Goal: Task Accomplishment & Management: Manage account settings

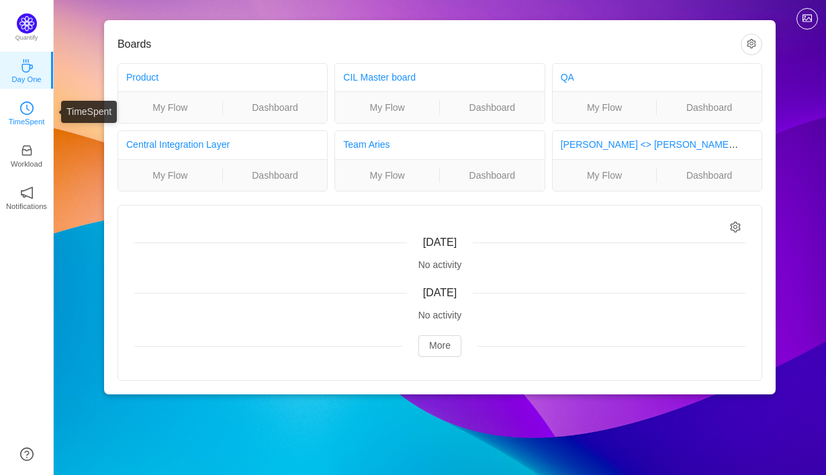
click at [28, 119] on p "TimeSpent" at bounding box center [27, 121] width 36 height 12
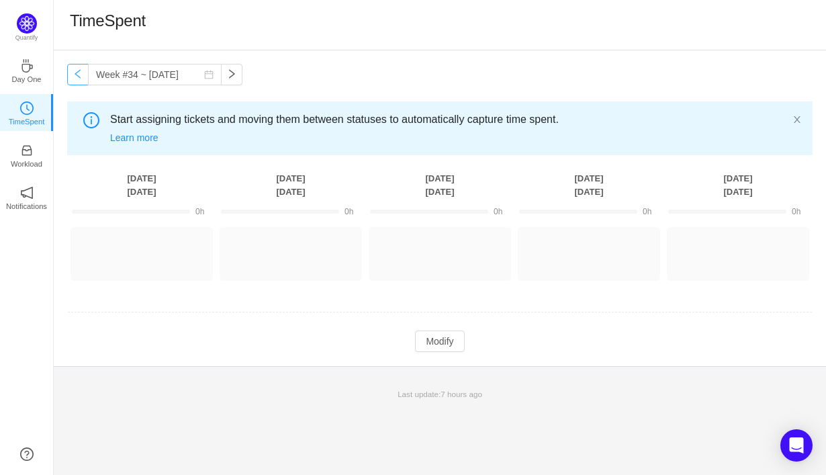
click at [78, 76] on button "button" at bounding box center [77, 74] width 21 height 21
type input "Week #33 ~ [DATE]"
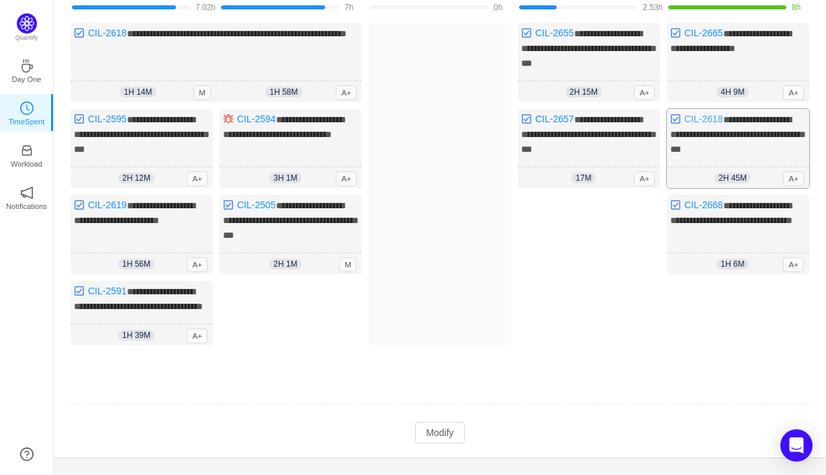
scroll to position [134, 0]
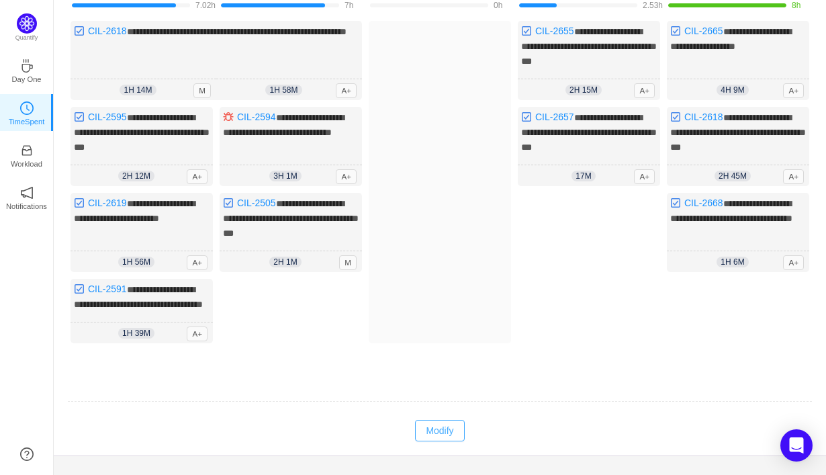
click at [440, 431] on button "Modify" at bounding box center [439, 429] width 49 height 21
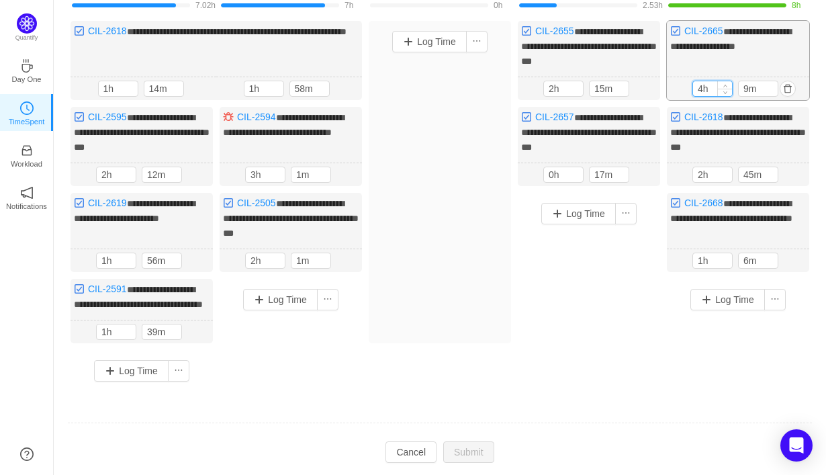
click at [702, 87] on input "4h" at bounding box center [712, 88] width 39 height 15
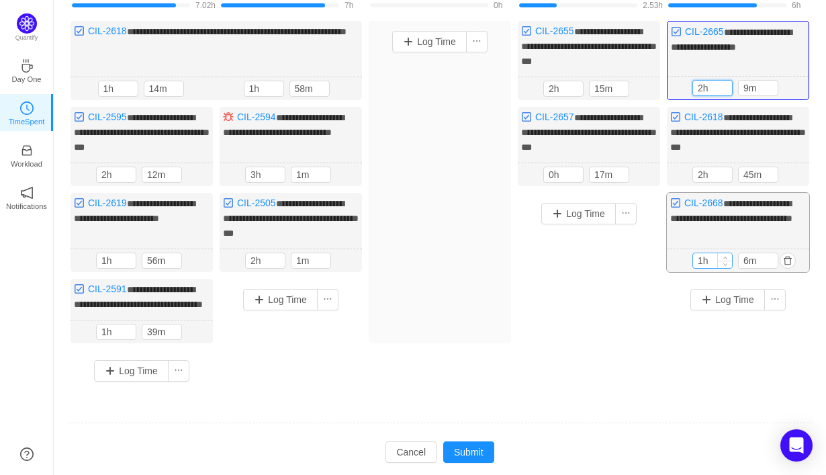
type input "2h"
click at [703, 254] on input "1h" at bounding box center [712, 260] width 39 height 15
click at [744, 254] on input "6m" at bounding box center [757, 260] width 39 height 15
type input "2h"
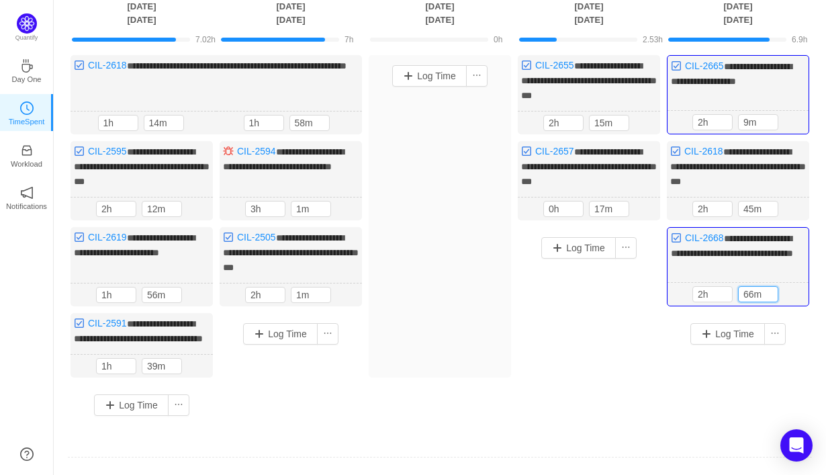
scroll to position [87, 0]
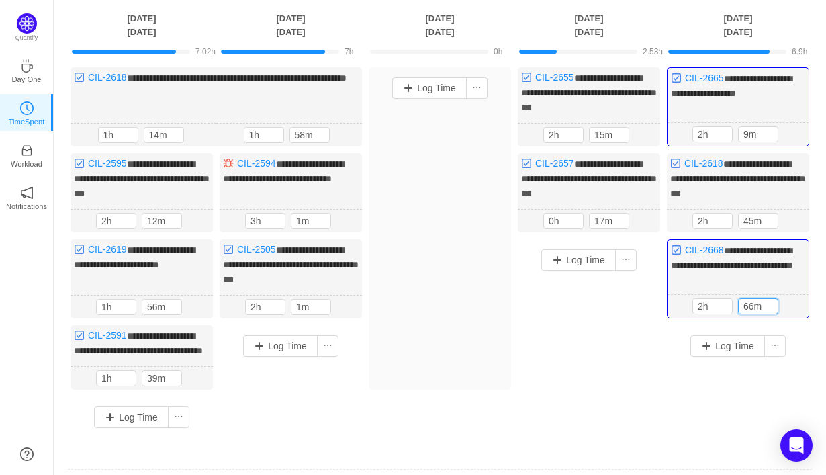
type input "66m"
type input "3h"
type input "0m"
click at [601, 303] on div "Log Time" at bounding box center [588, 326] width 142 height 175
click at [551, 217] on input "0h" at bounding box center [563, 220] width 39 height 15
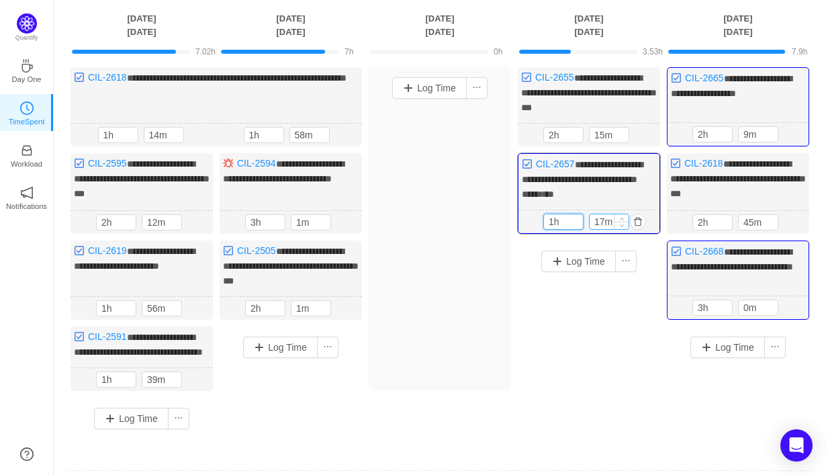
type input "1h"
click at [597, 217] on input "17m" at bounding box center [608, 221] width 39 height 15
type input "47m"
click at [592, 288] on div "Log Time" at bounding box center [588, 327] width 142 height 175
click at [582, 266] on button "Log Time" at bounding box center [578, 260] width 75 height 21
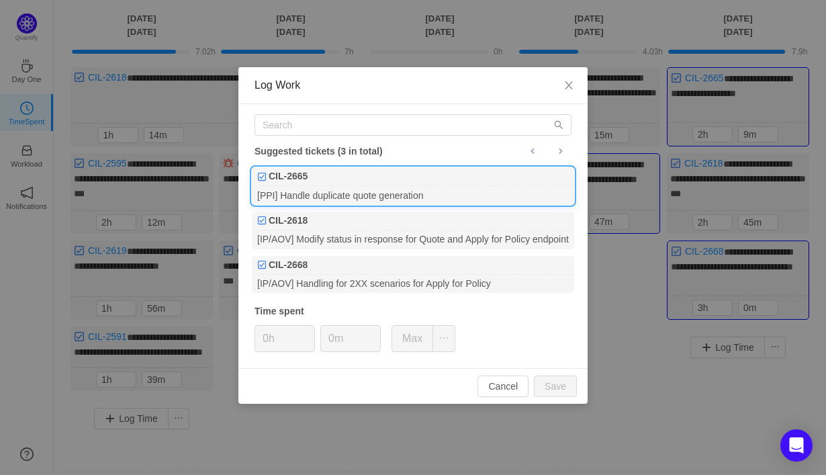
click at [501, 193] on div "[PPI] Handle duplicate quote generation" at bounding box center [413, 195] width 322 height 18
type input "1h"
click at [328, 342] on input "0m" at bounding box center [350, 339] width 59 height 26
type input "20m"
click at [552, 387] on button "Save" at bounding box center [555, 385] width 43 height 21
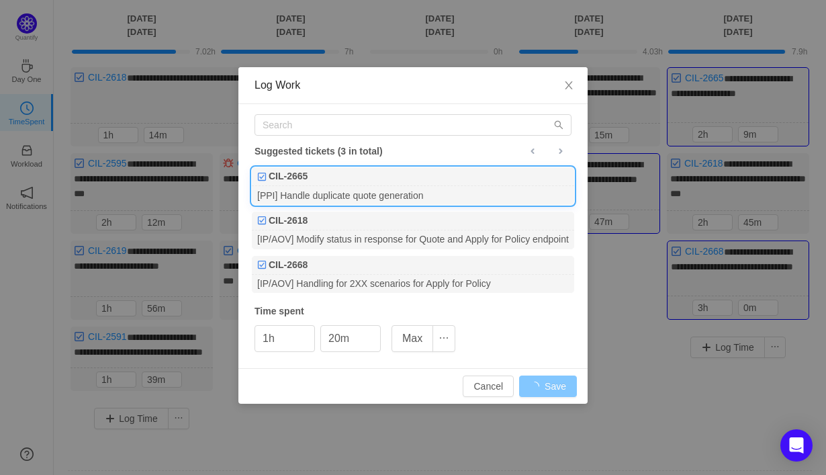
type input "0h"
type input "0m"
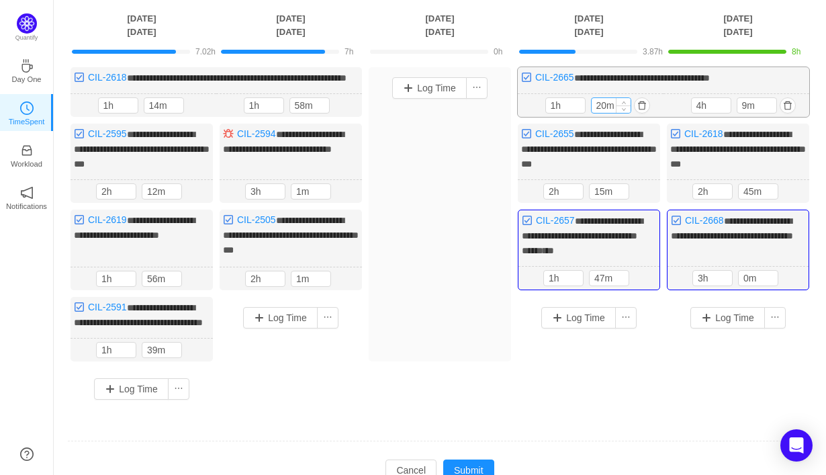
click at [601, 113] on input "20m" at bounding box center [610, 105] width 39 height 15
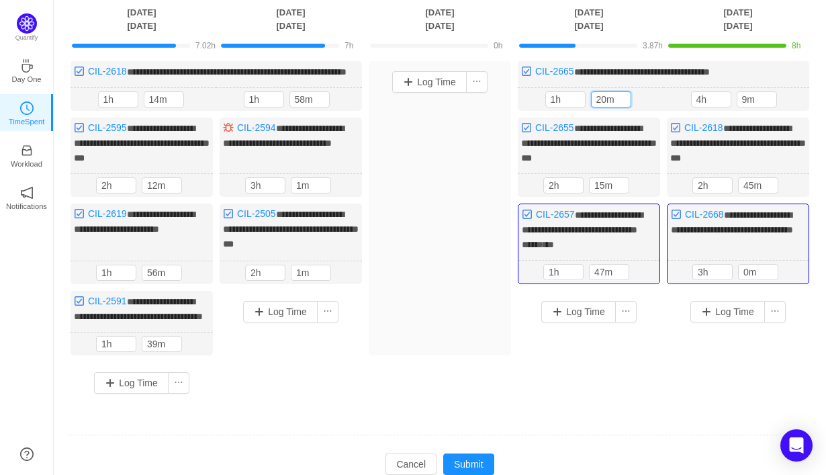
click at [587, 351] on div "Log Time" at bounding box center [588, 341] width 142 height 101
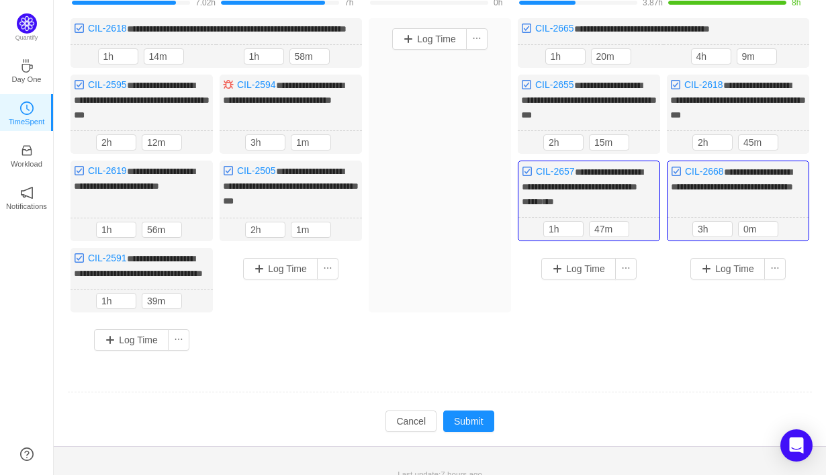
scroll to position [171, 0]
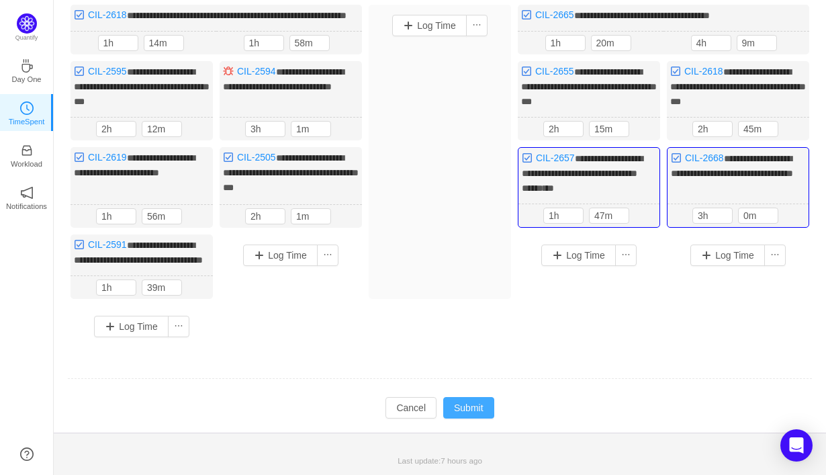
click at [462, 409] on button "Submit" at bounding box center [468, 407] width 51 height 21
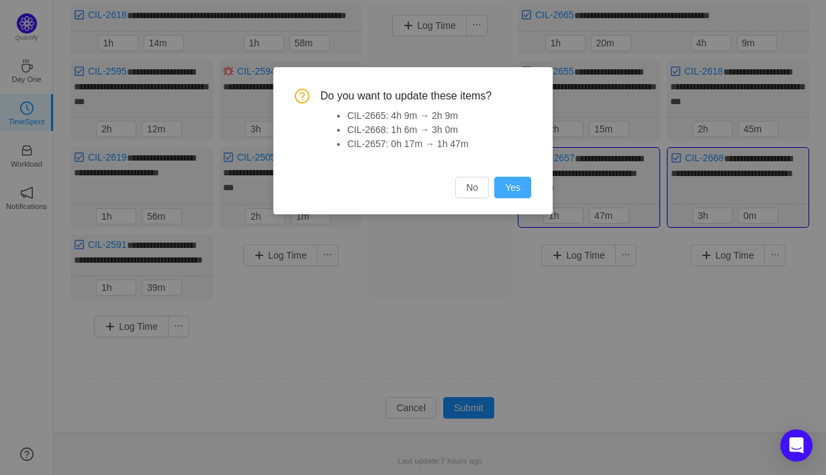
click at [515, 189] on button "Yes" at bounding box center [512, 187] width 37 height 21
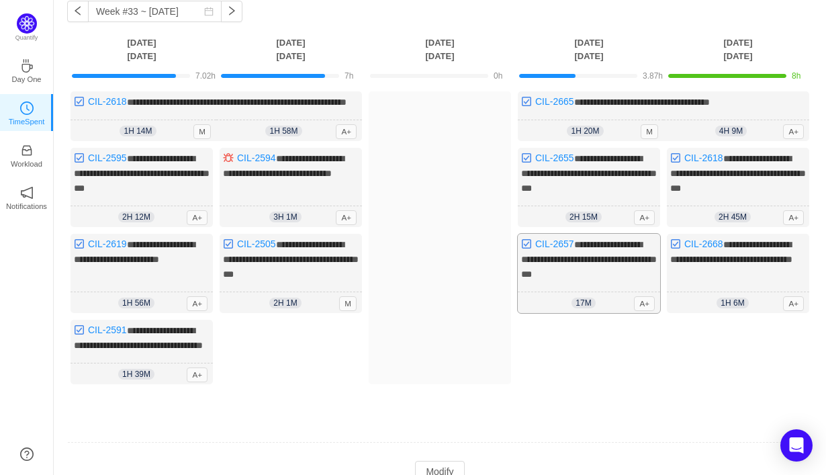
scroll to position [66, 0]
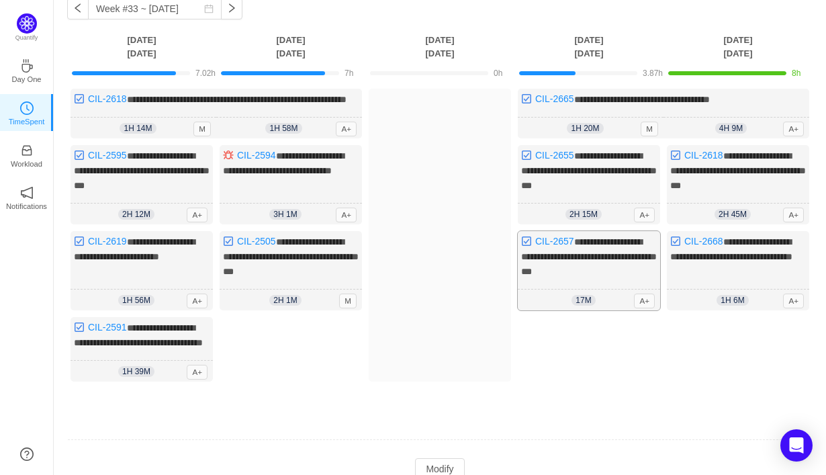
click at [601, 270] on span "**********" at bounding box center [589, 256] width 136 height 39
click at [601, 257] on span "**********" at bounding box center [589, 256] width 136 height 39
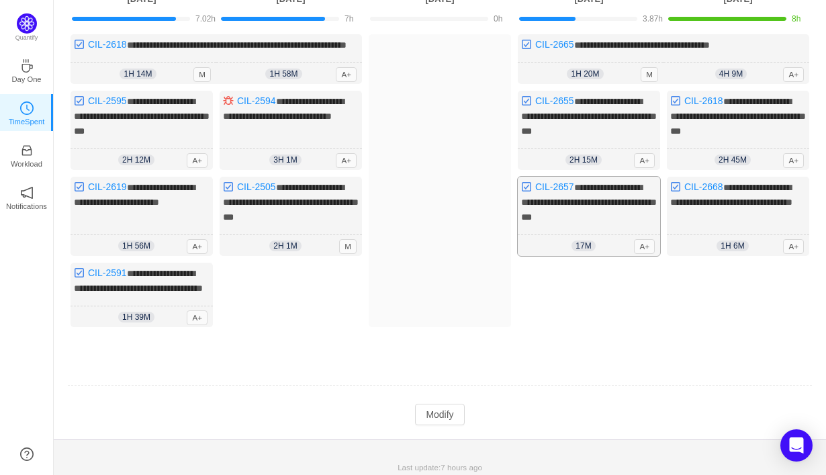
scroll to position [121, 0]
click at [450, 424] on button "Modify" at bounding box center [439, 413] width 49 height 21
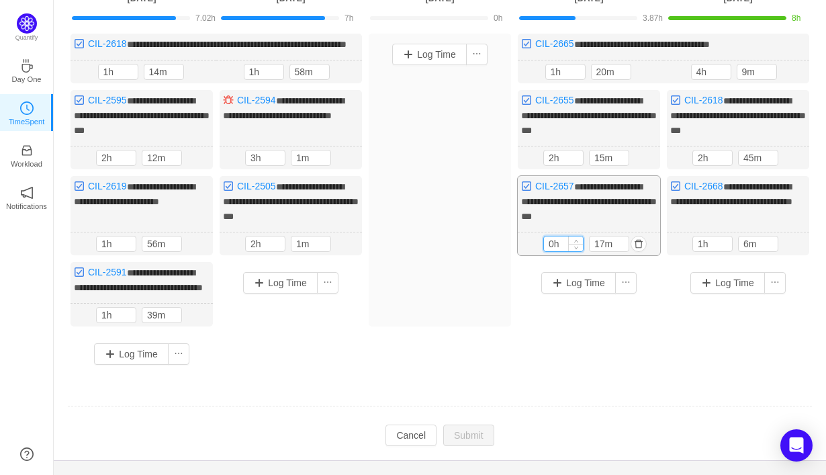
click at [553, 251] on input "0h" at bounding box center [563, 243] width 39 height 15
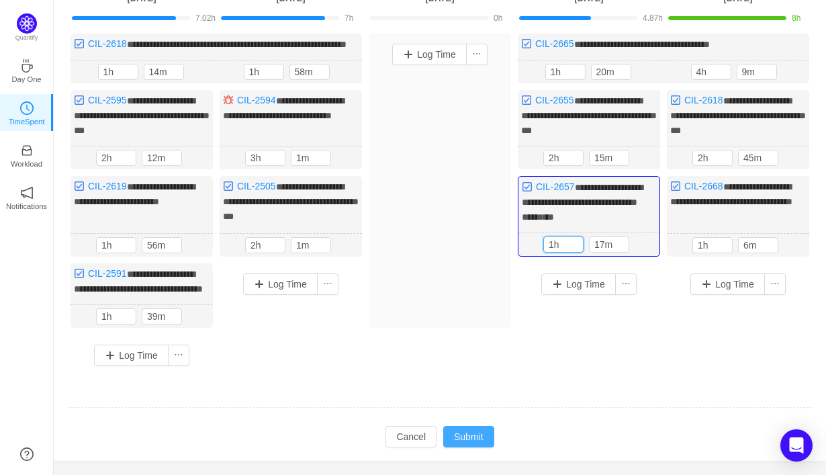
type input "1h"
click at [479, 447] on button "Submit" at bounding box center [468, 436] width 51 height 21
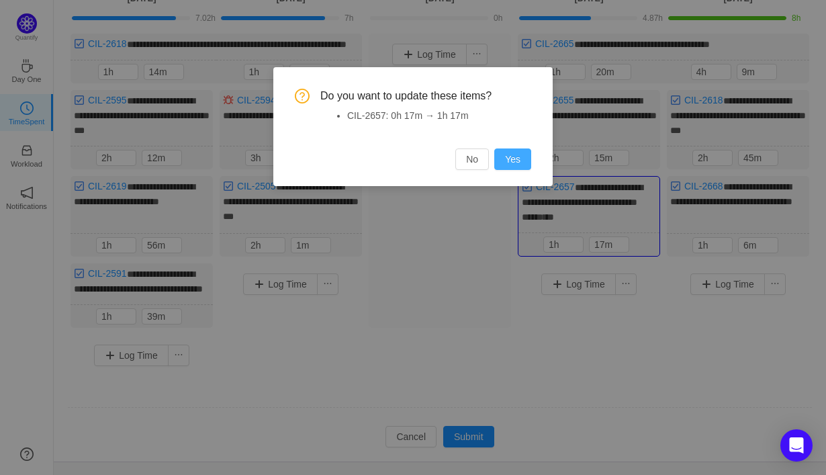
click at [507, 162] on button "Yes" at bounding box center [512, 158] width 37 height 21
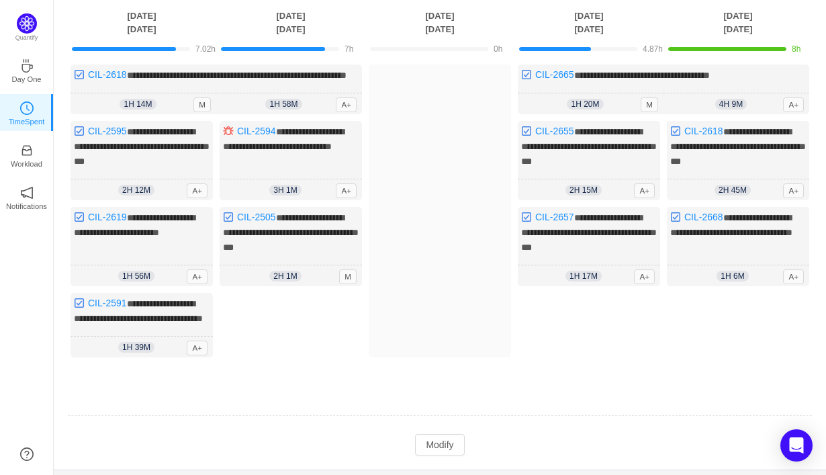
scroll to position [96, 0]
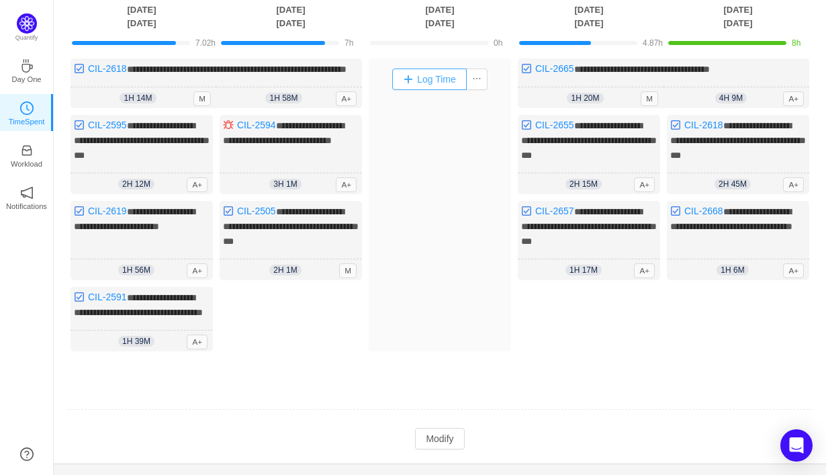
click at [446, 80] on button "Log Time" at bounding box center [429, 78] width 75 height 21
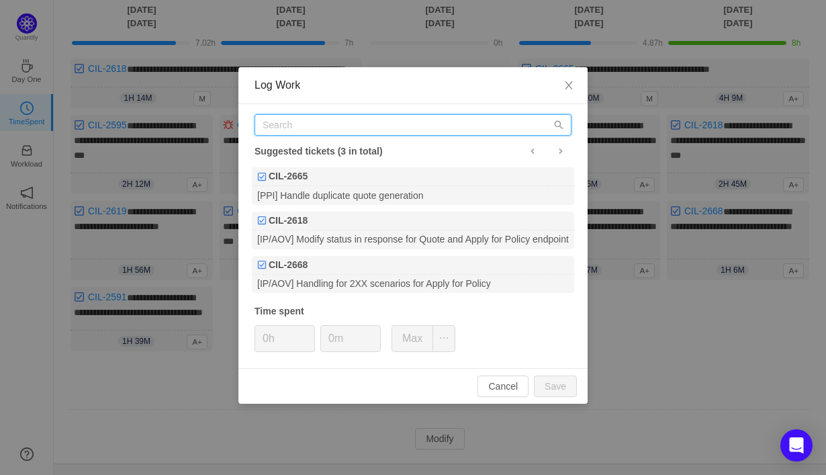
click at [440, 131] on input "text" at bounding box center [412, 124] width 317 height 21
type input "s"
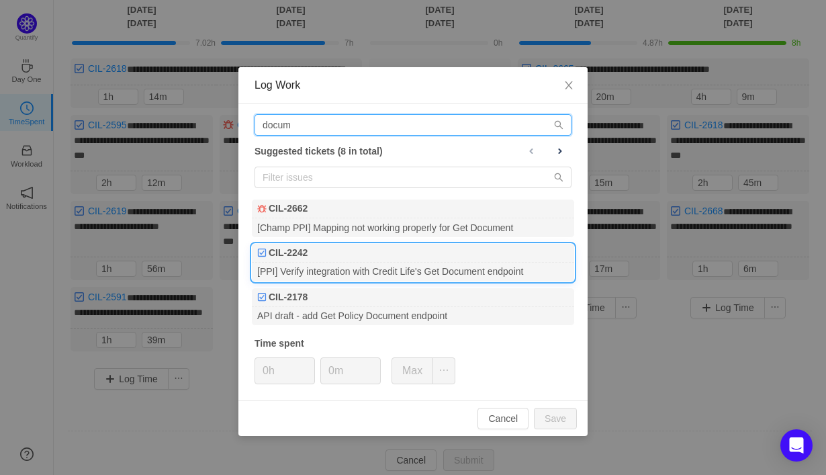
type input "docum"
click at [434, 273] on div "[PPI] Verify integration with Credit Life's Get Document endpoint" at bounding box center [413, 271] width 322 height 18
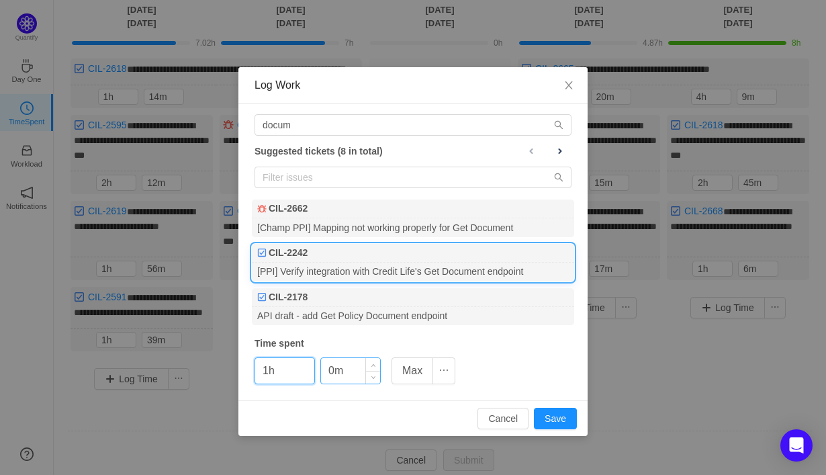
type input "1h"
click at [326, 372] on input "0m" at bounding box center [350, 371] width 59 height 26
type input "40m"
click at [542, 422] on button "Save" at bounding box center [555, 417] width 43 height 21
type input "0h"
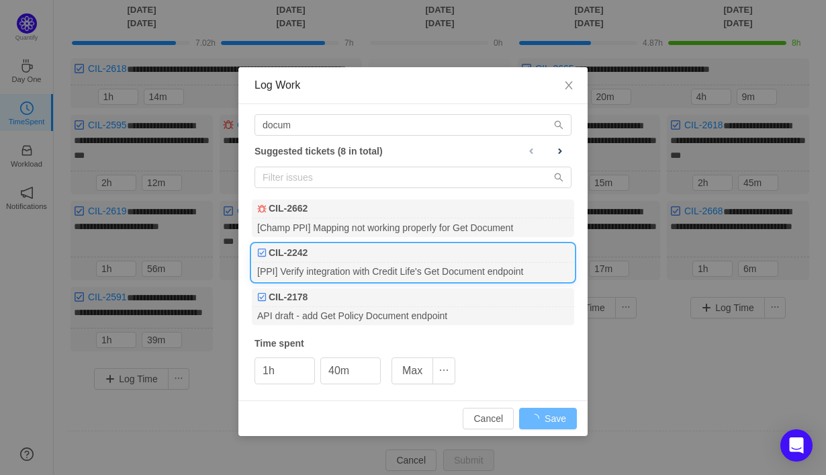
type input "0m"
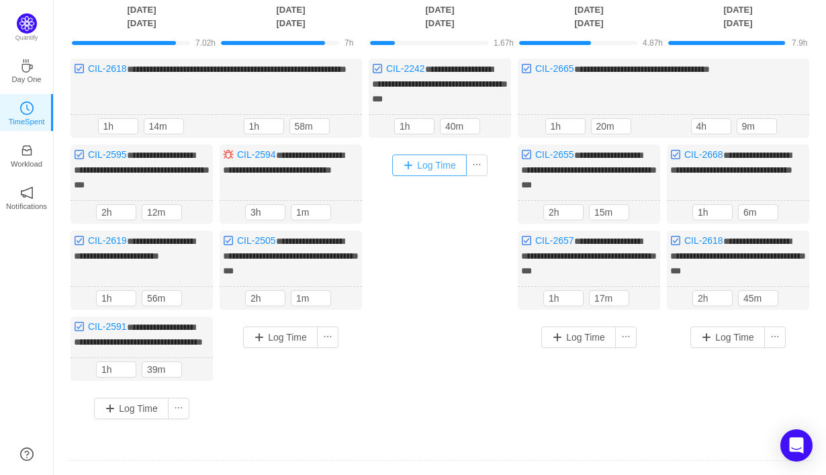
click at [441, 162] on button "Log Time" at bounding box center [429, 164] width 75 height 21
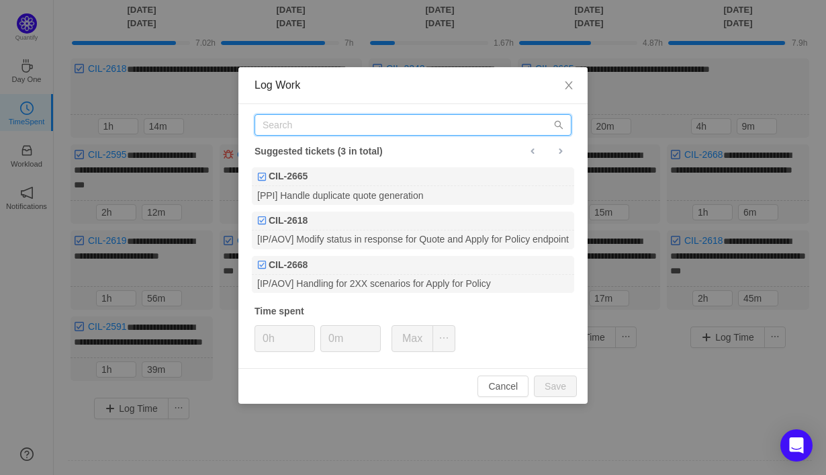
click at [429, 135] on input "text" at bounding box center [412, 124] width 317 height 21
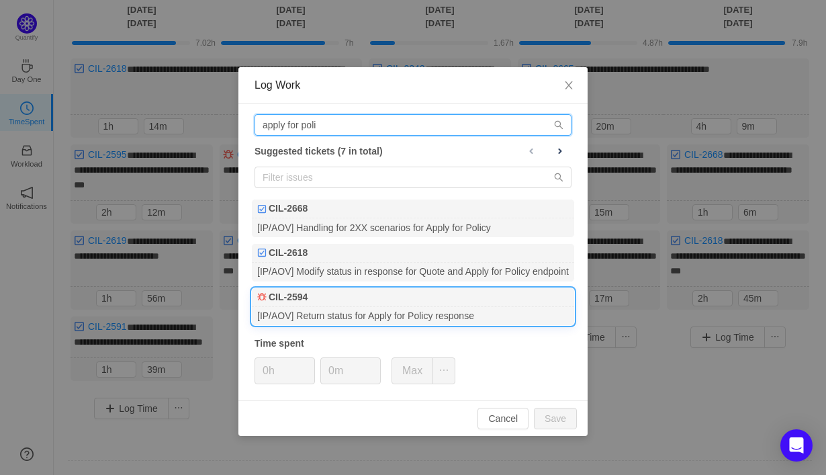
type input "apply for poli"
click at [409, 311] on div "[IP/AOV] Return status for Apply for Policy response" at bounding box center [413, 316] width 322 height 18
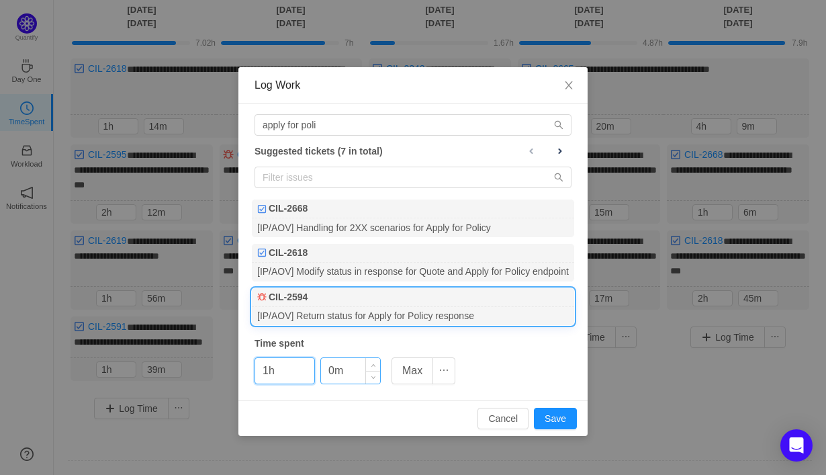
type input "1h"
click at [329, 375] on input "0m" at bounding box center [350, 371] width 59 height 26
type input "30m"
click at [556, 423] on button "Save" at bounding box center [555, 417] width 43 height 21
type input "0h"
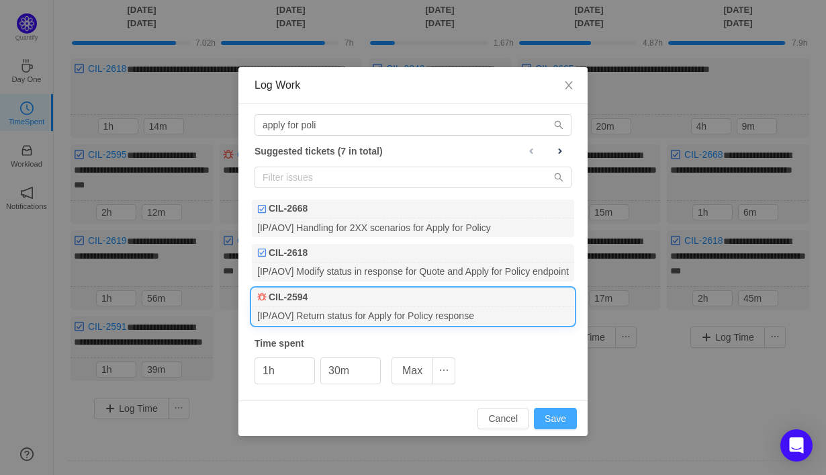
type input "0m"
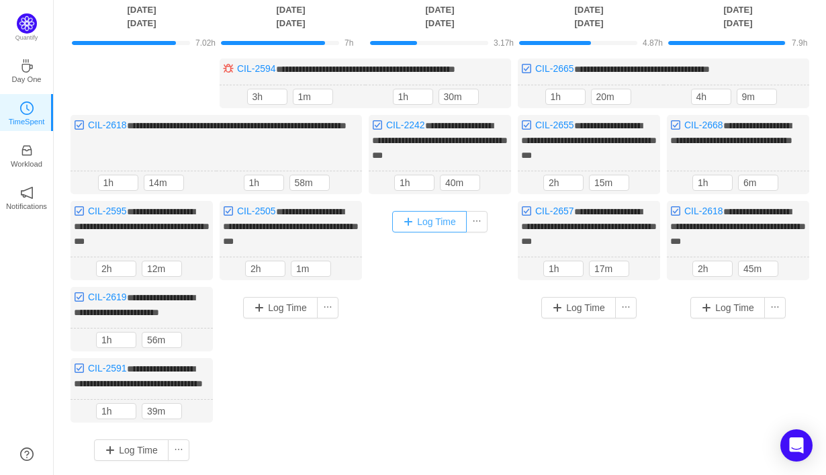
click at [441, 221] on button "Log Time" at bounding box center [429, 221] width 75 height 21
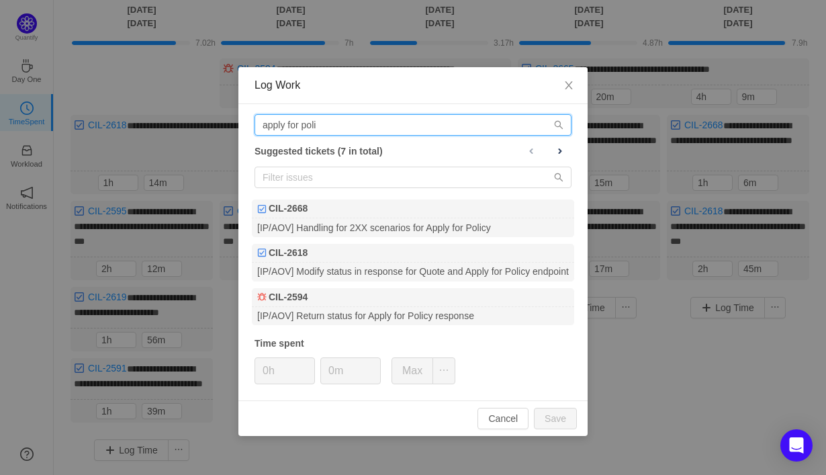
click at [363, 124] on input "apply for poli" at bounding box center [412, 124] width 317 height 21
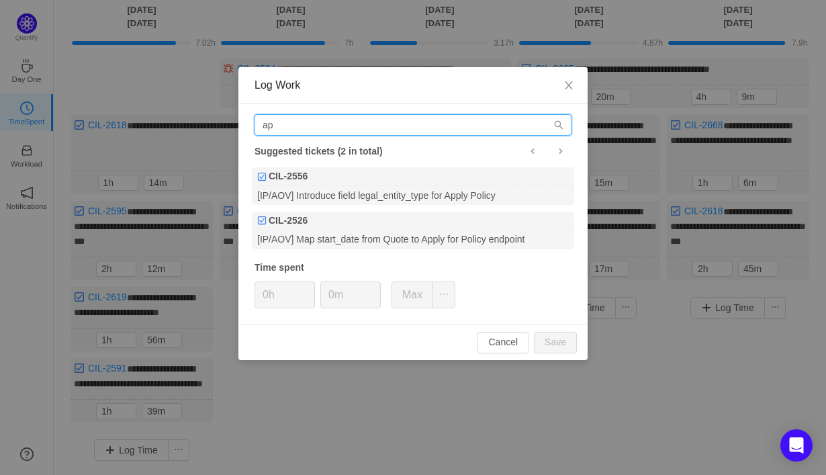
type input "a"
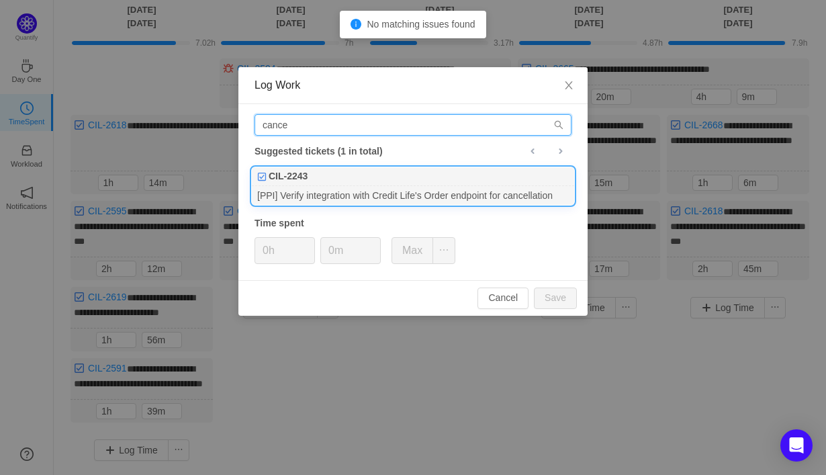
type input "cance"
click at [349, 191] on div "[PPI] Verify integration with Credit Life's Order endpoint for cancellation" at bounding box center [413, 195] width 322 height 18
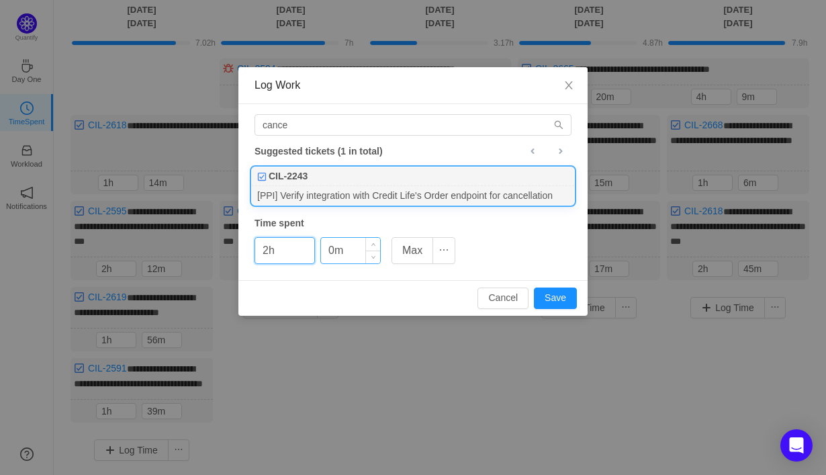
click at [328, 254] on input "0m" at bounding box center [350, 251] width 59 height 26
click at [556, 294] on button "Save" at bounding box center [555, 297] width 43 height 21
type input "0h"
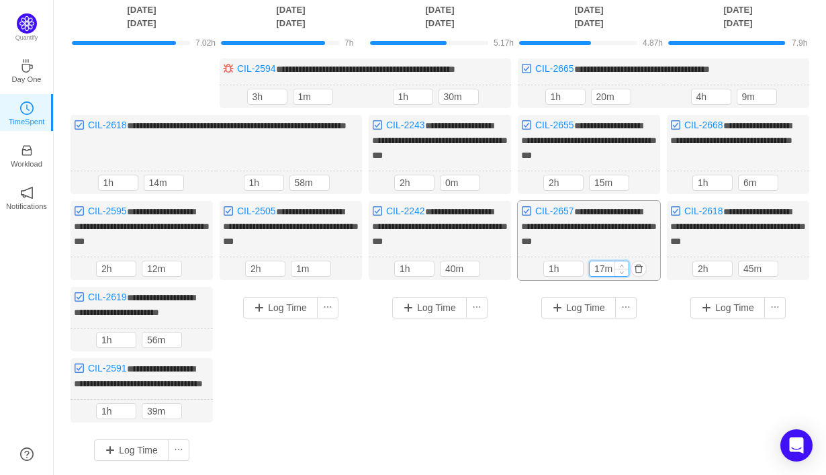
click at [597, 264] on input "17m" at bounding box center [608, 268] width 39 height 15
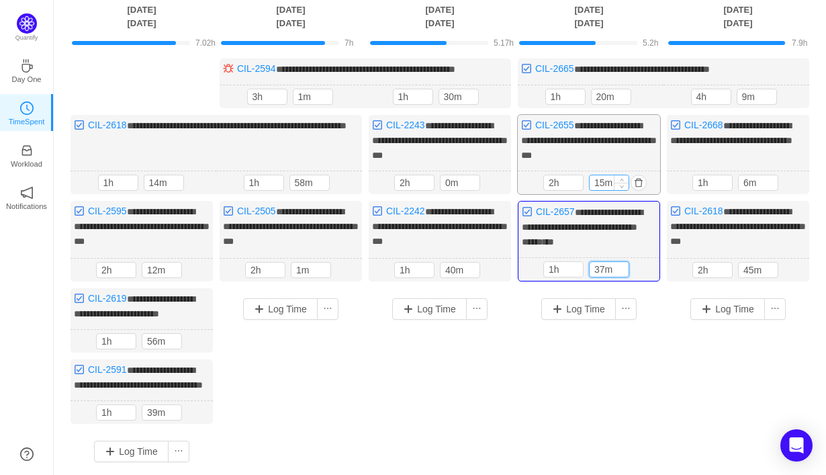
type input "37m"
click at [599, 181] on input "15m" at bounding box center [608, 182] width 39 height 15
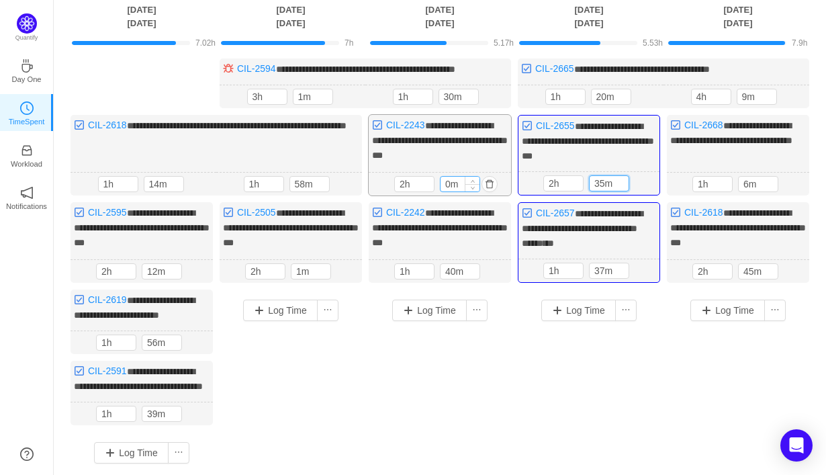
type input "35m"
click at [445, 185] on input "0m" at bounding box center [459, 184] width 39 height 15
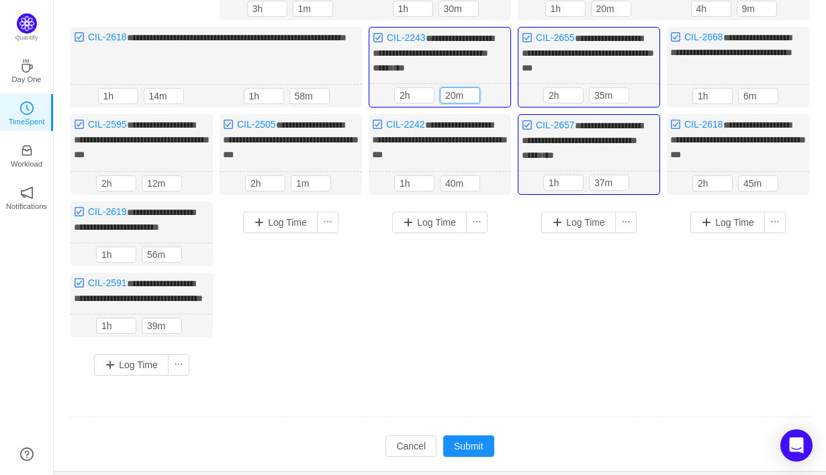
scroll to position [189, 0]
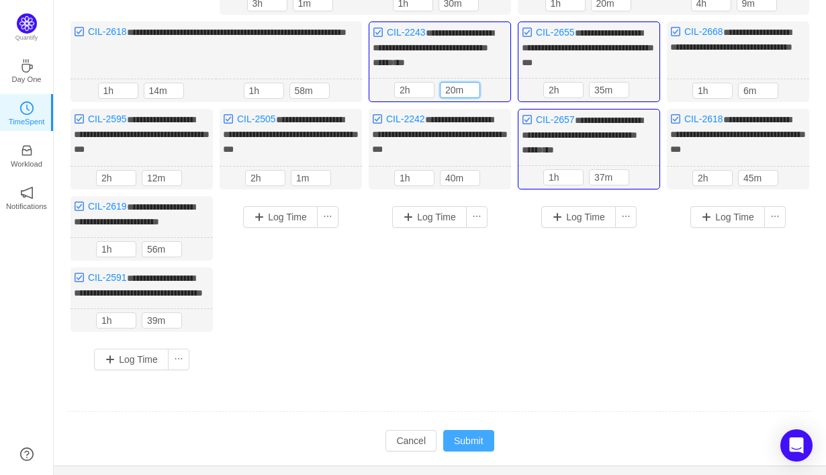
type input "20m"
click at [470, 451] on button "Submit" at bounding box center [468, 440] width 51 height 21
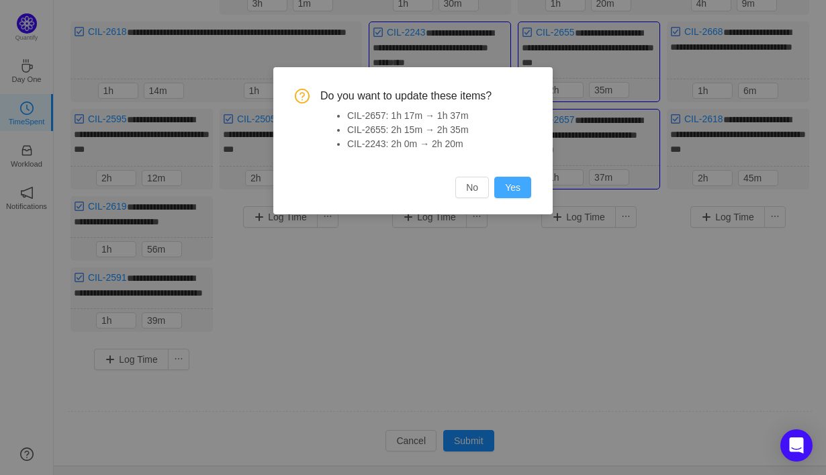
click at [511, 195] on button "Yes" at bounding box center [512, 187] width 37 height 21
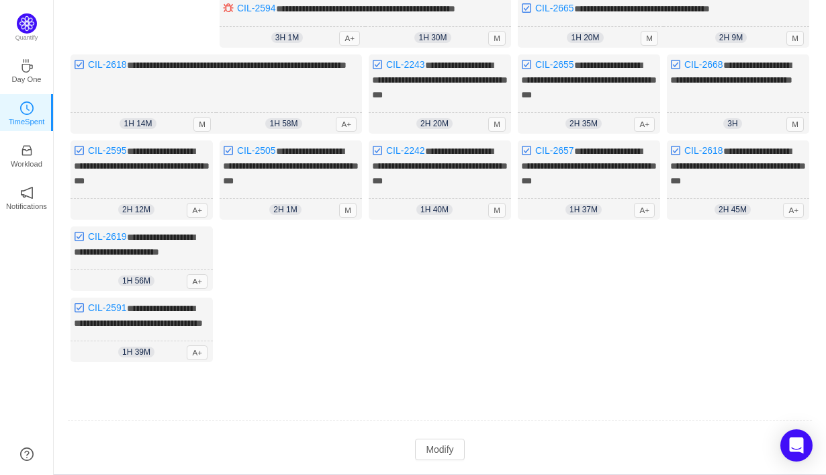
scroll to position [158, 0]
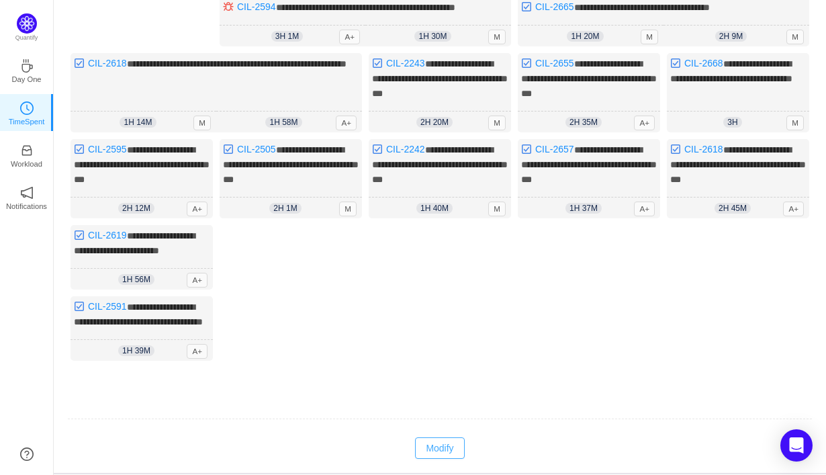
click at [440, 457] on button "Modify" at bounding box center [439, 447] width 49 height 21
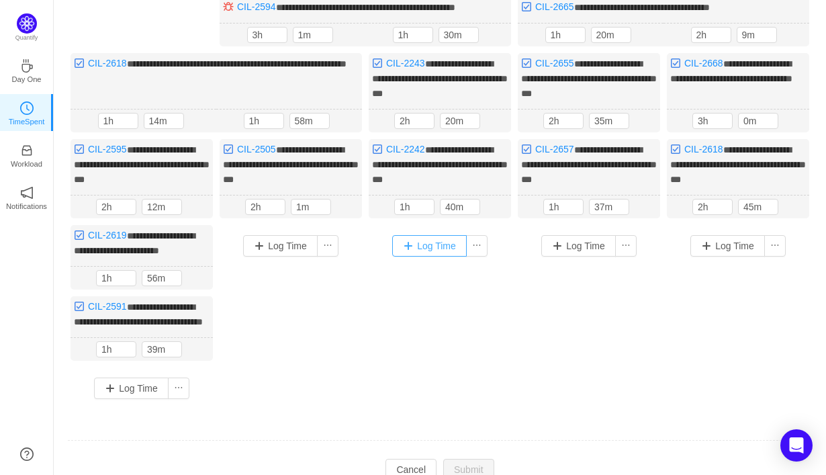
click at [436, 250] on button "Log Time" at bounding box center [429, 245] width 75 height 21
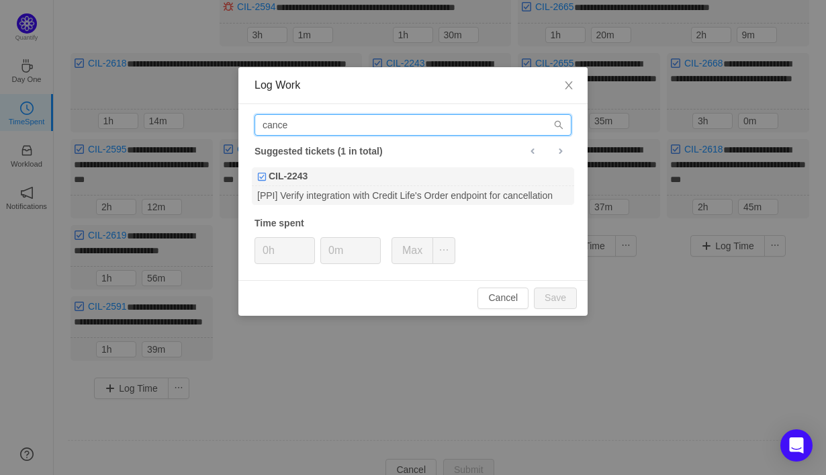
click at [330, 126] on input "cance" at bounding box center [412, 124] width 317 height 21
type input "c"
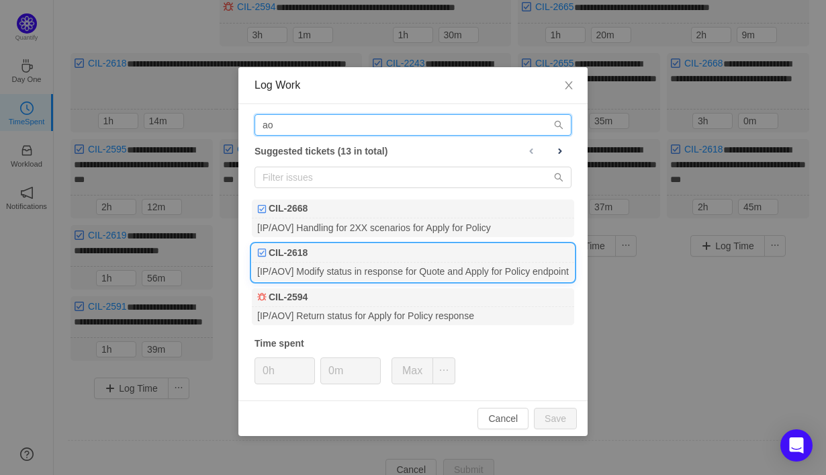
type input "a"
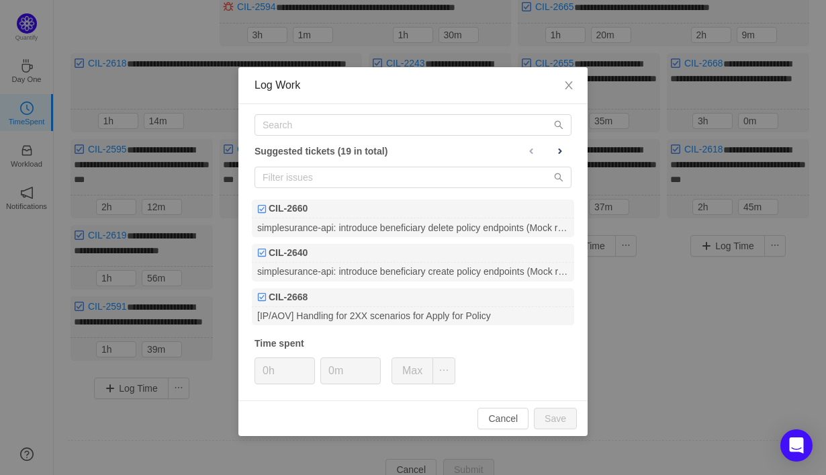
click at [690, 327] on div "Log Work Suggested tickets (19 in total) CIL-2660 simplesurance-api: introduce …" at bounding box center [413, 237] width 826 height 475
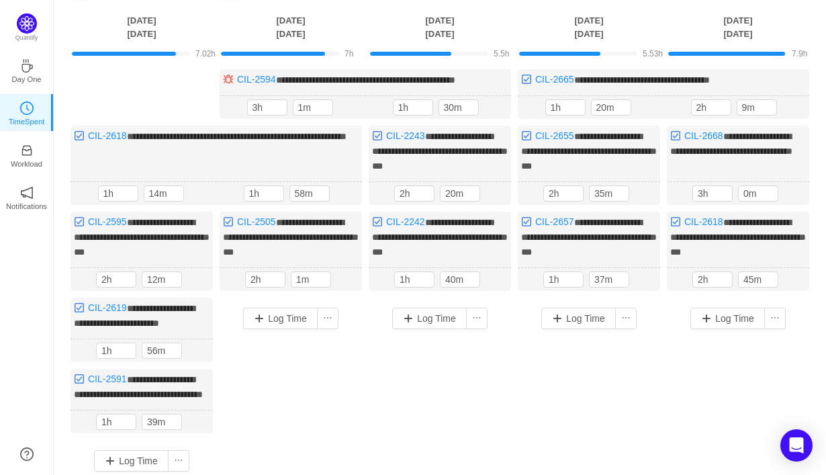
scroll to position [84, 0]
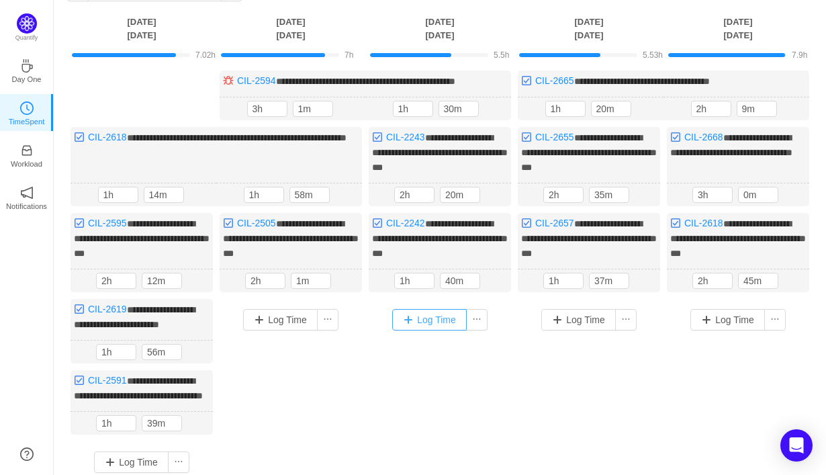
click at [442, 318] on button "Log Time" at bounding box center [429, 319] width 75 height 21
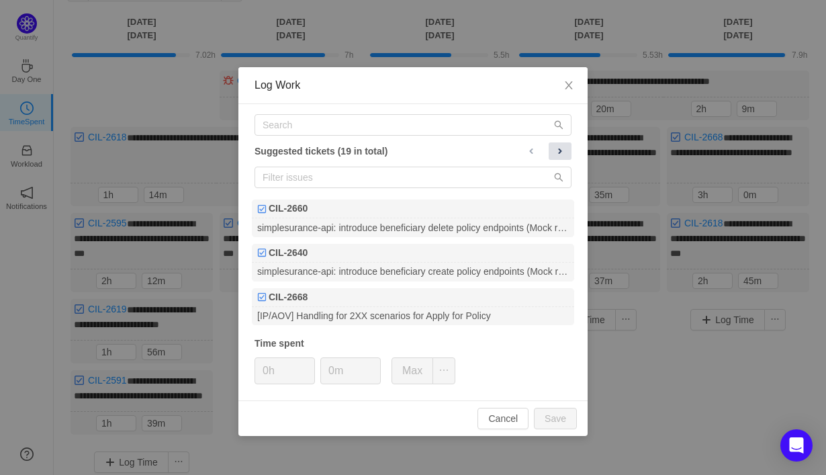
click at [556, 155] on span at bounding box center [559, 151] width 11 height 11
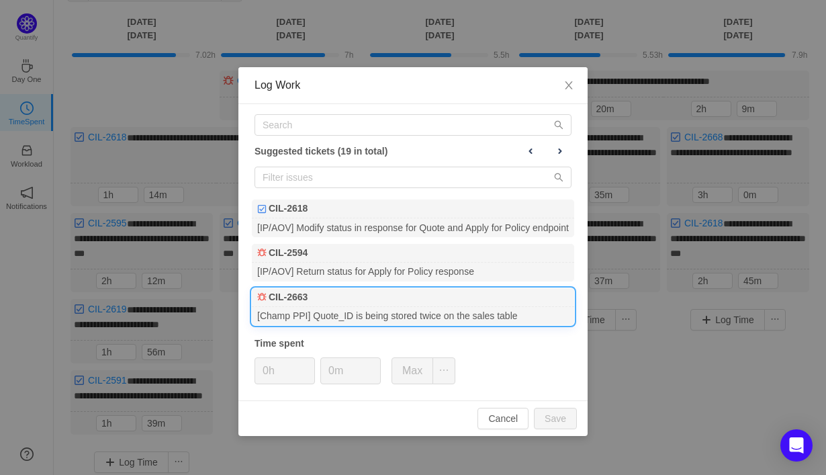
click at [440, 323] on div "[Champ PPI] Quote_ID is being stored twice on the sales table" at bounding box center [413, 316] width 322 height 18
click at [549, 419] on button "Save" at bounding box center [555, 417] width 43 height 21
type input "0h"
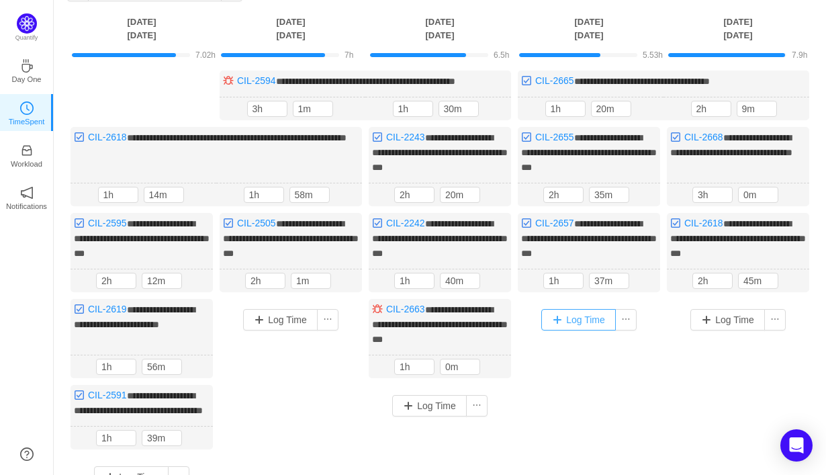
click at [581, 322] on button "Log Time" at bounding box center [578, 319] width 75 height 21
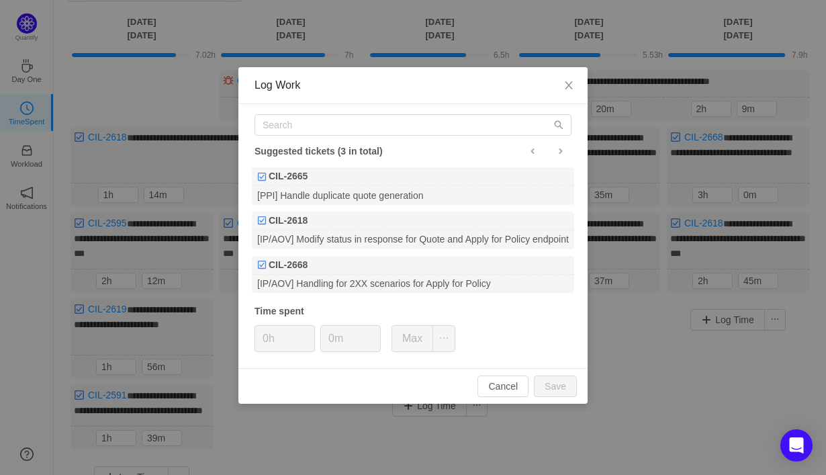
click at [629, 387] on div "Log Work Suggested tickets (3 in total) CIL-2665 [PPI] Handle duplicate quote g…" at bounding box center [413, 237] width 826 height 475
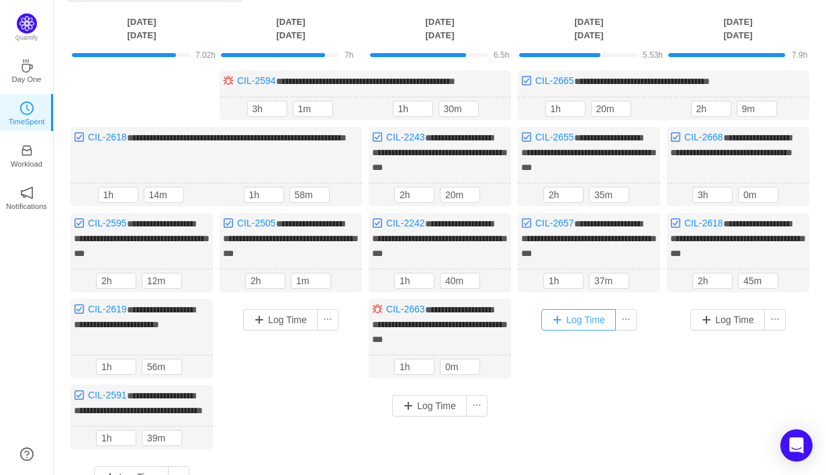
click at [592, 309] on button "Log Time" at bounding box center [578, 319] width 75 height 21
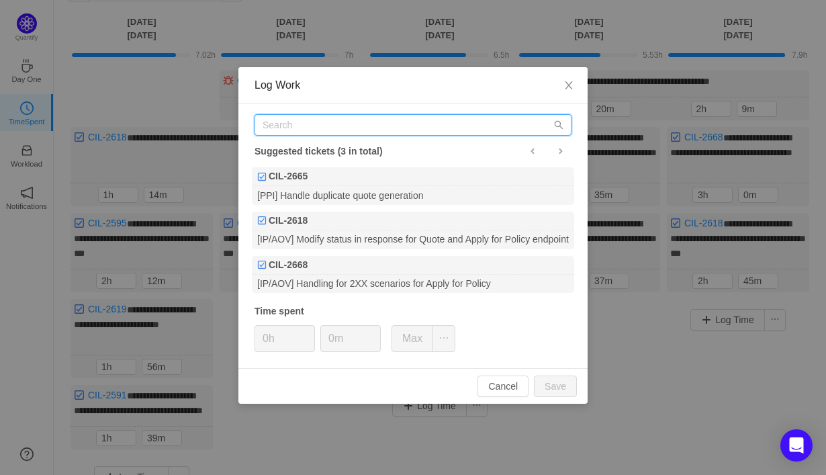
click at [471, 126] on input "text" at bounding box center [412, 124] width 317 height 21
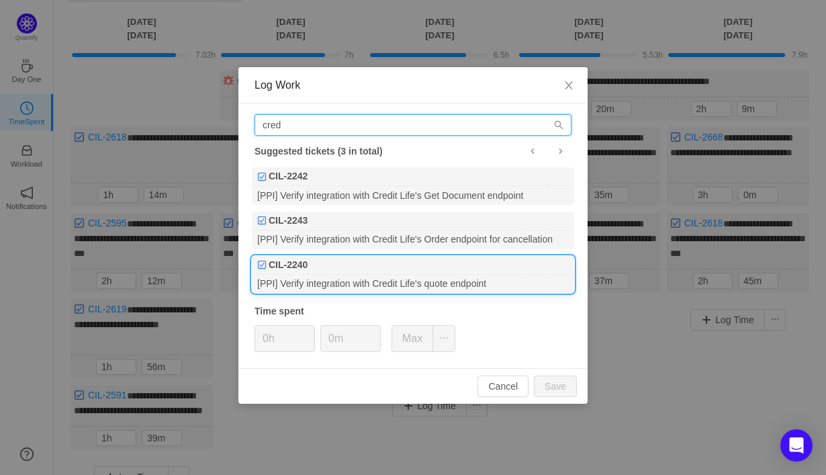
type input "cred"
click at [477, 287] on div "[PPI] Verify integration with Credit Life's quote endpoint" at bounding box center [413, 284] width 322 height 18
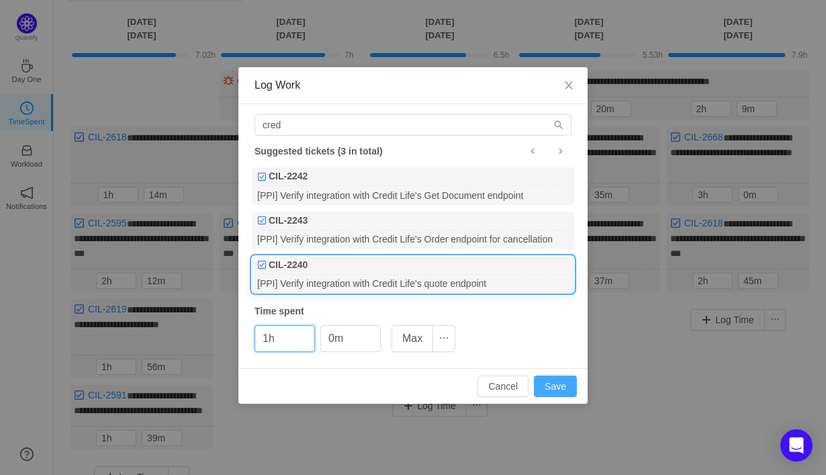
click at [553, 392] on button "Save" at bounding box center [555, 385] width 43 height 21
type input "0h"
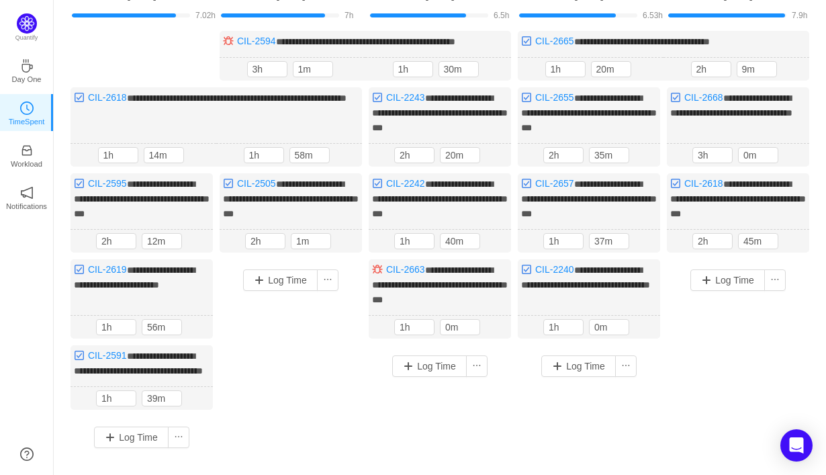
scroll to position [116, 0]
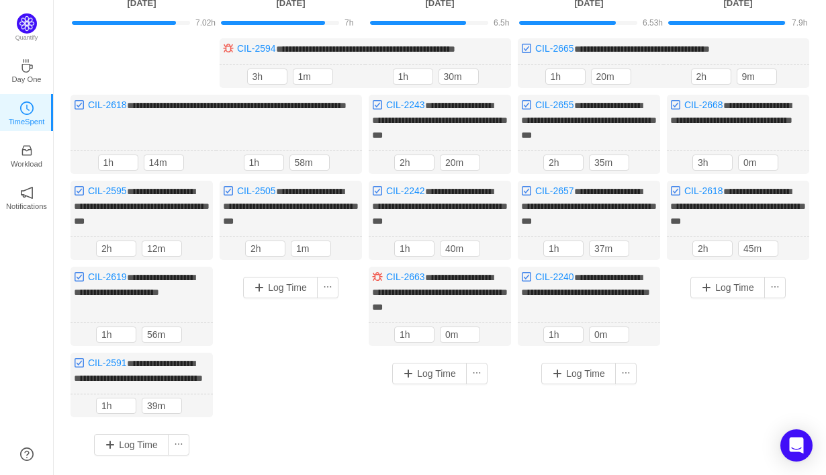
click at [530, 430] on div "Log Time" at bounding box center [588, 402] width 142 height 101
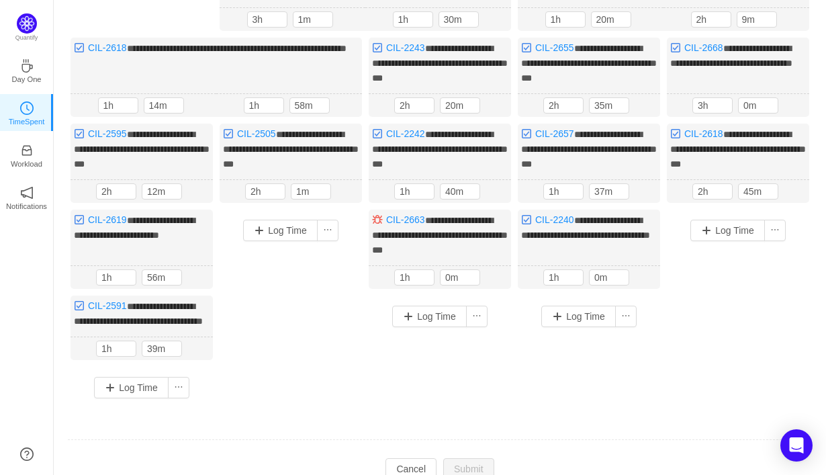
scroll to position [169, 0]
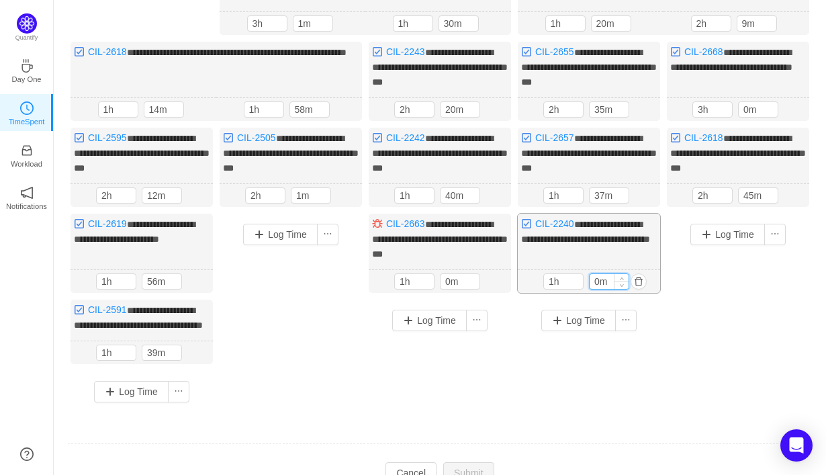
click at [596, 277] on input "0m" at bounding box center [608, 281] width 39 height 15
click at [675, 313] on div "Log Time" at bounding box center [737, 300] width 142 height 175
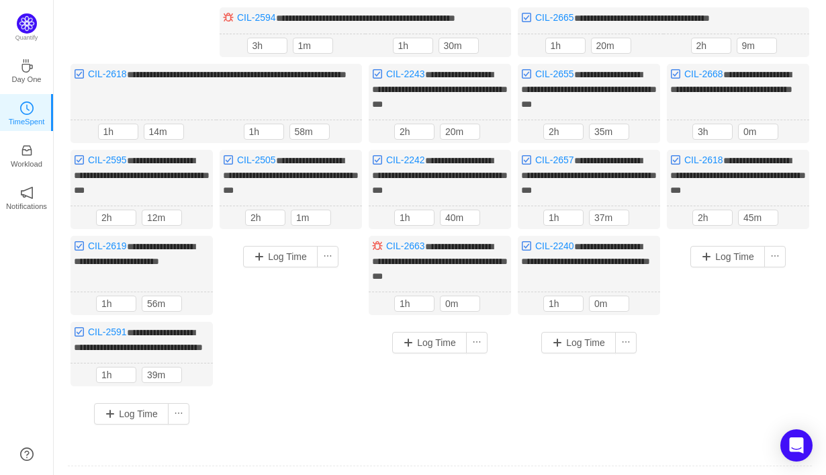
scroll to position [240, 0]
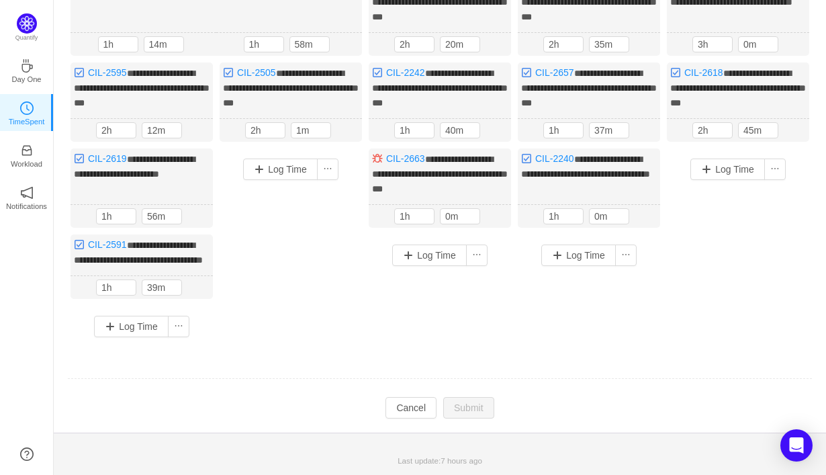
click at [505, 415] on td "Modify Cancel Submit" at bounding box center [439, 407] width 745 height 23
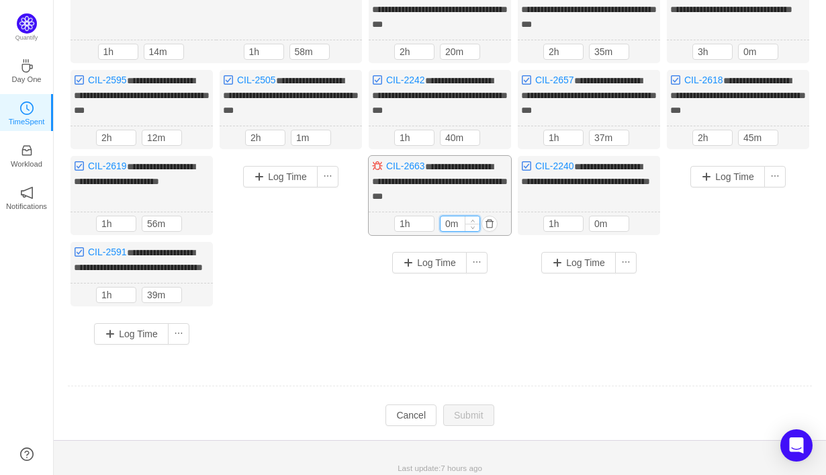
click at [448, 216] on input "0m" at bounding box center [459, 223] width 39 height 15
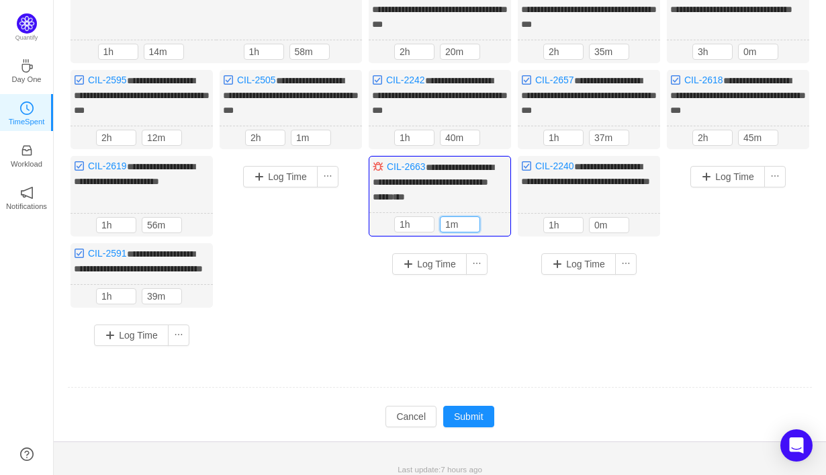
type input "1m"
click at [512, 390] on td at bounding box center [439, 388] width 745 height 34
click at [474, 426] on button "Submit" at bounding box center [468, 415] width 51 height 21
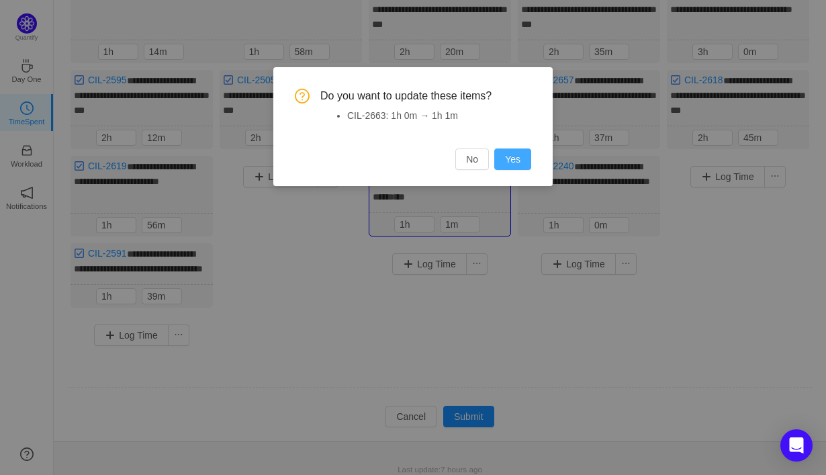
click at [516, 160] on button "Yes" at bounding box center [512, 158] width 37 height 21
